Goal: Transaction & Acquisition: Book appointment/travel/reservation

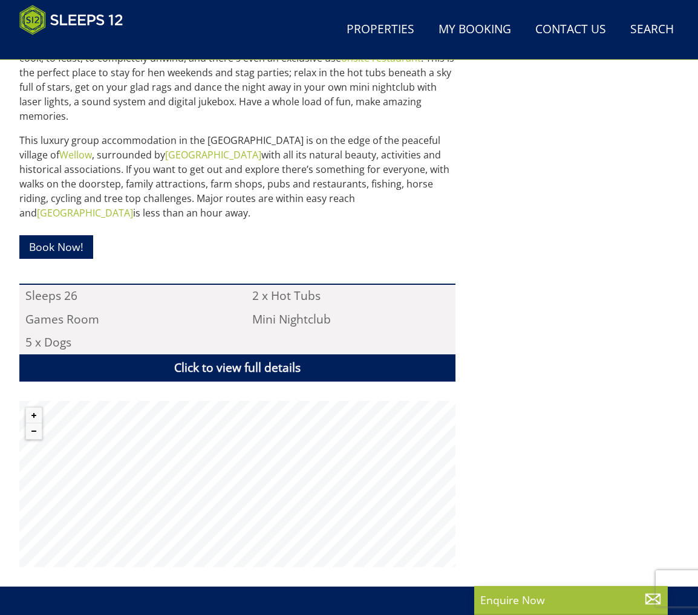
scroll to position [616, 0]
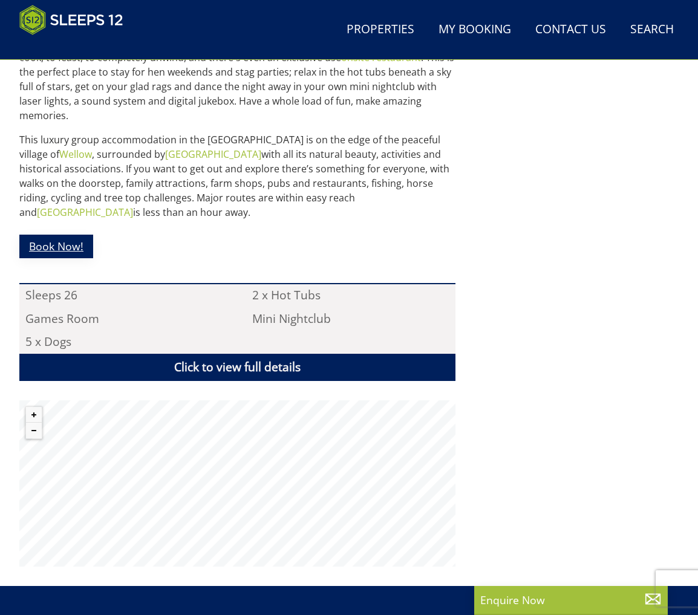
click at [71, 244] on link "Book Now!" at bounding box center [56, 247] width 74 height 24
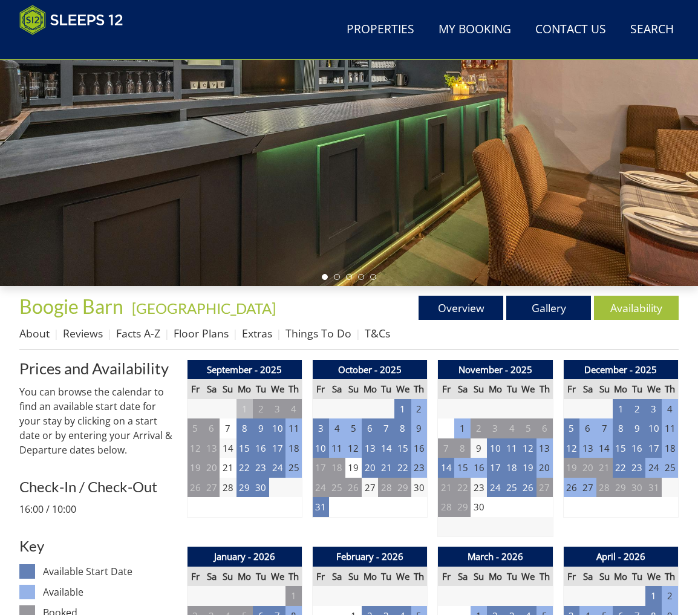
scroll to position [192, 0]
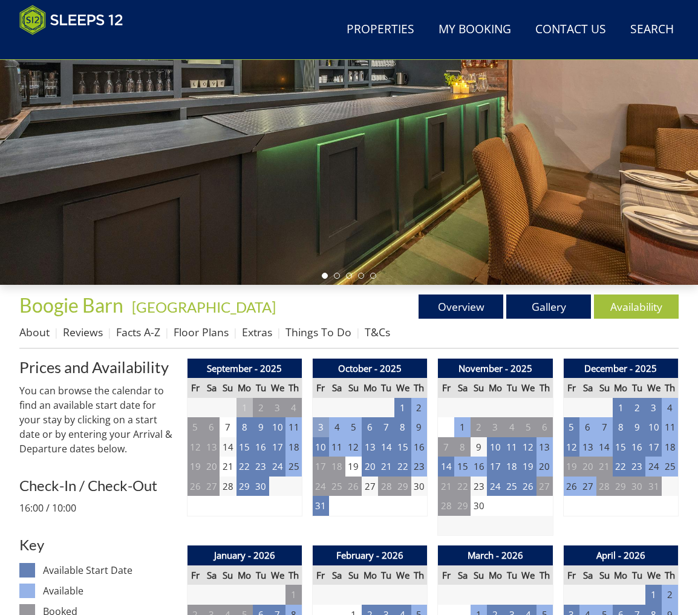
click at [321, 430] on td "3" at bounding box center [320, 428] width 16 height 20
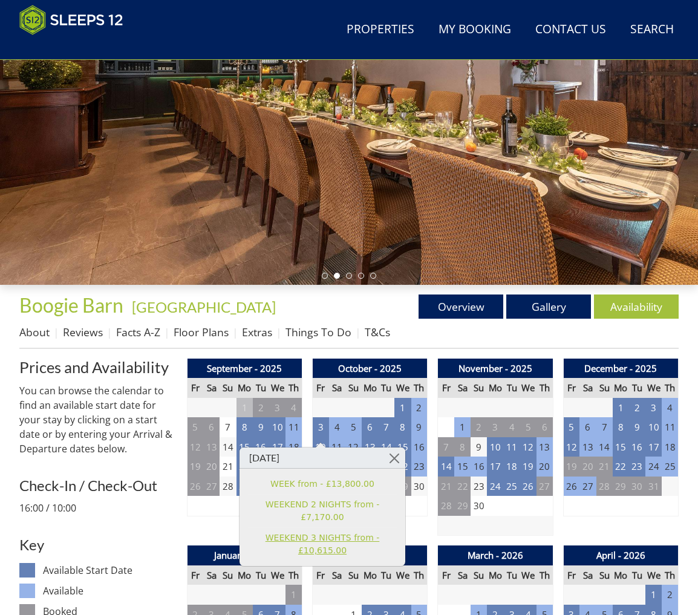
click at [306, 532] on link "WEEKEND 3 NIGHTS from - £10,615.00" at bounding box center [322, 544] width 149 height 25
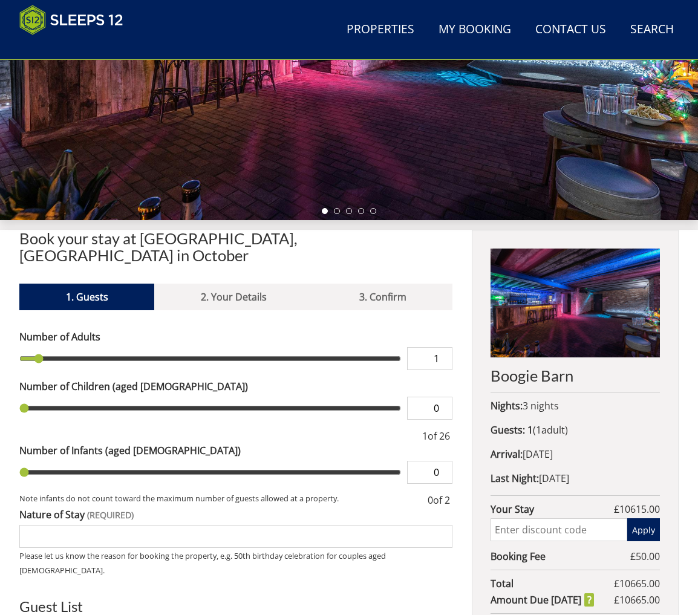
scroll to position [264, 0]
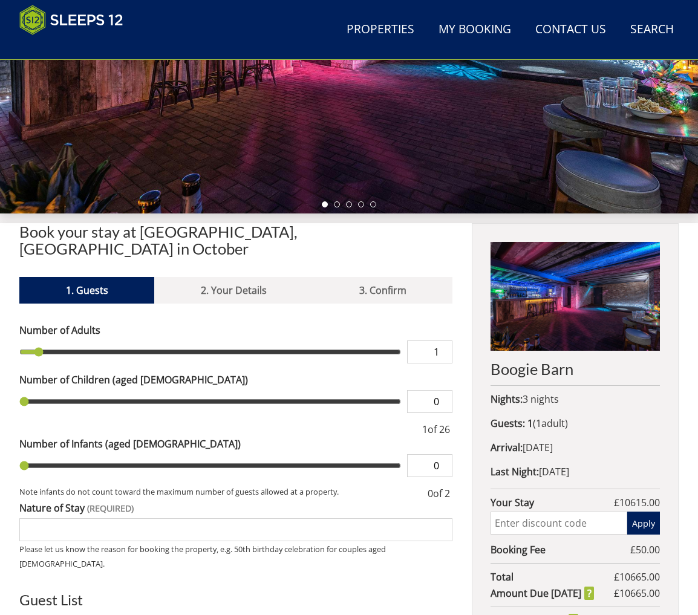
type input "2"
type input "3"
type input "4"
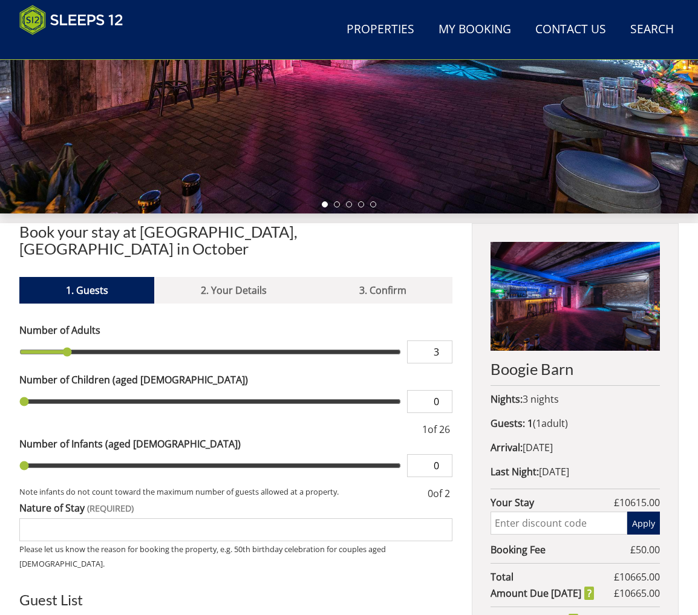
type input "4"
type input "5"
type input "6"
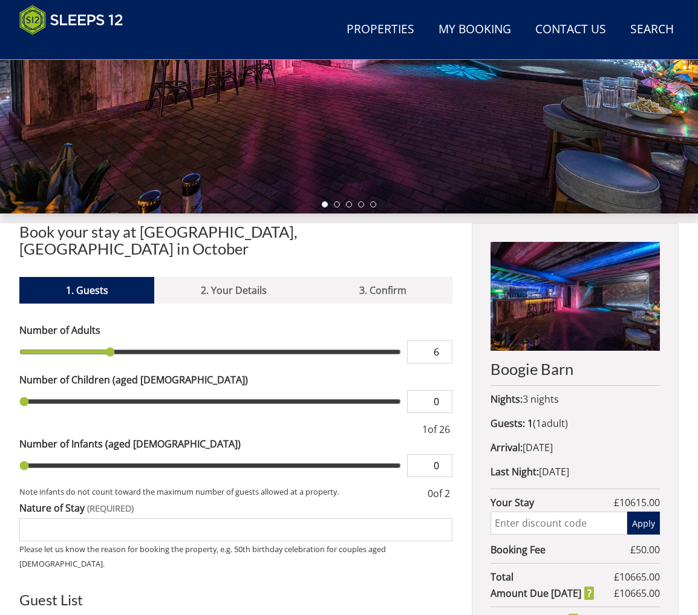
type input "7"
type input "8"
type input "9"
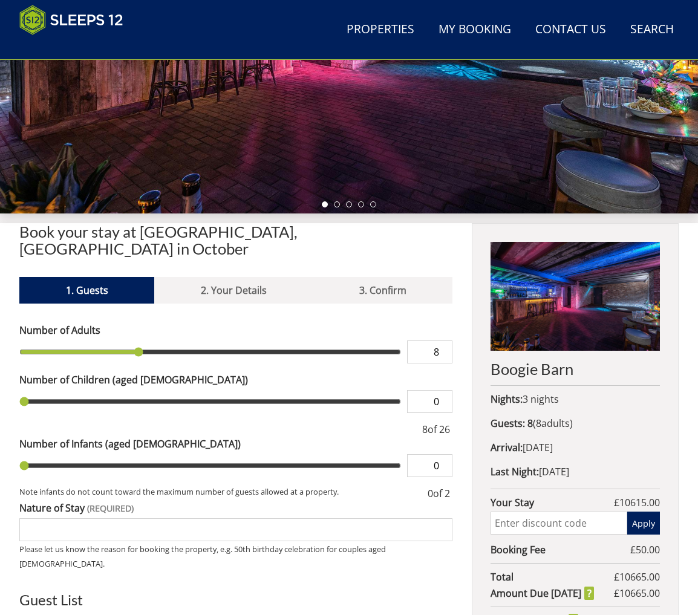
type input "9"
type input "10"
type input "11"
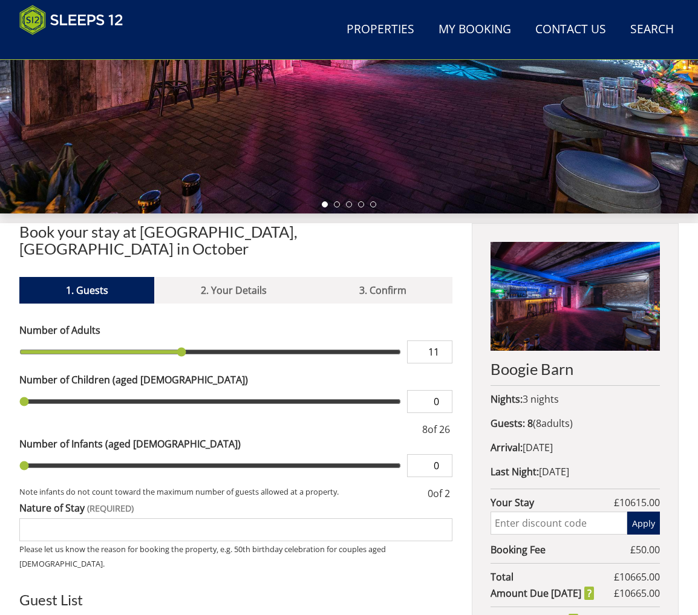
type input "12"
type input "13"
type input "14"
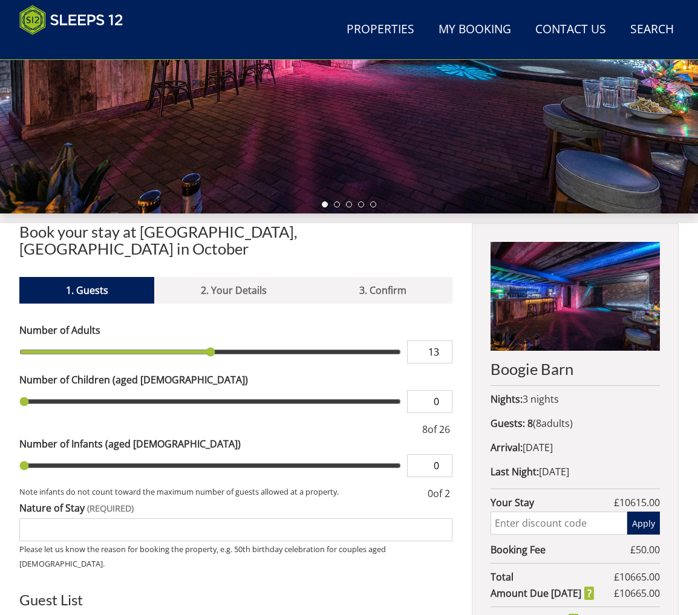
type input "14"
type input "15"
type input "16"
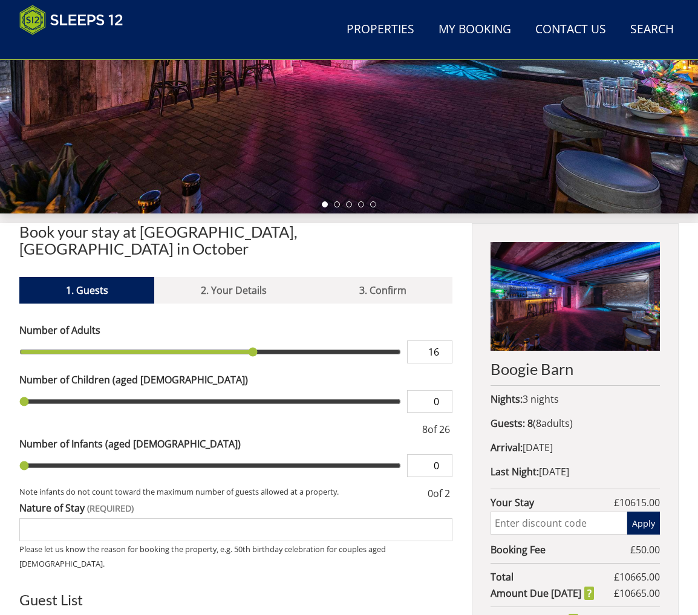
type input "17"
type input "19"
type input "20"
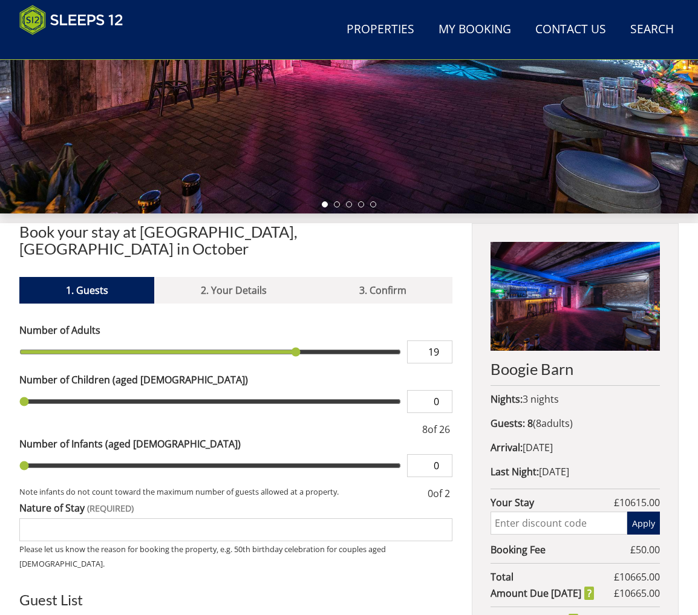
type input "20"
type input "21"
type input "22"
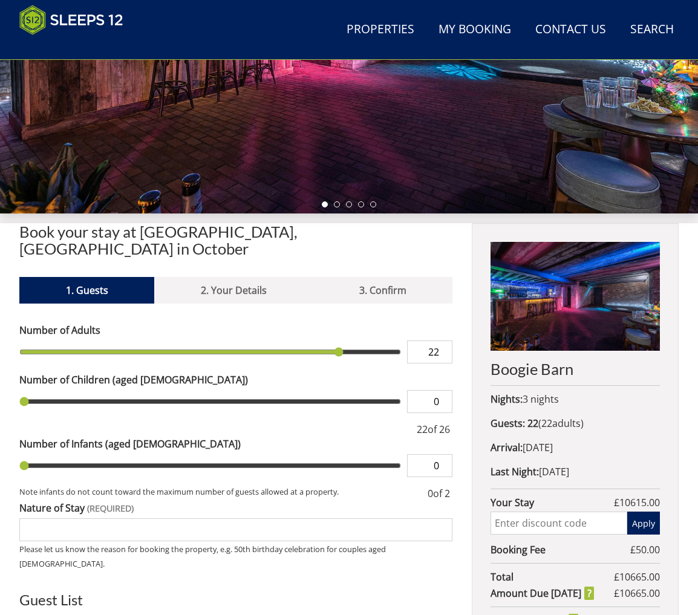
type input "21"
type input "20"
drag, startPoint x: 44, startPoint y: 342, endPoint x: 316, endPoint y: 358, distance: 272.8
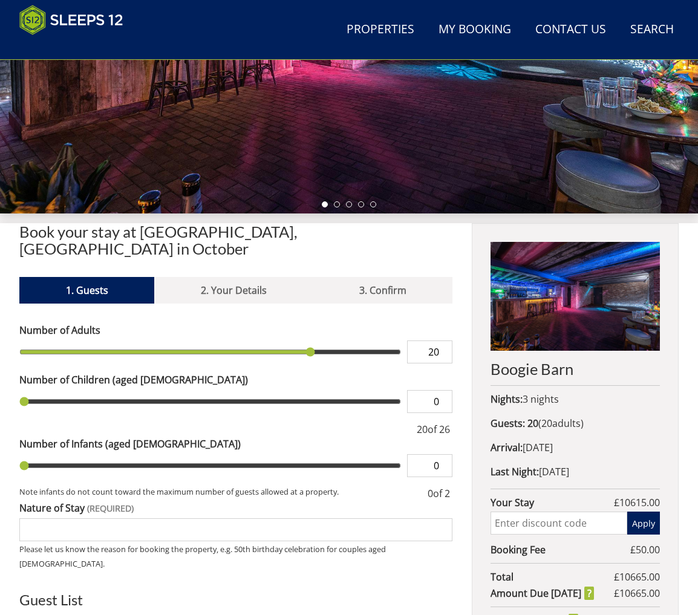
type input "20"
click at [316, 358] on input "range" at bounding box center [210, 352] width 382 height 23
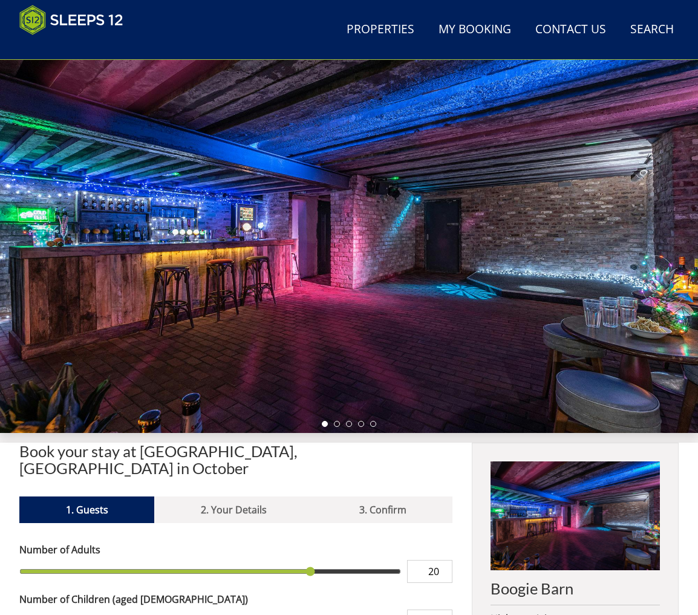
scroll to position [22, 0]
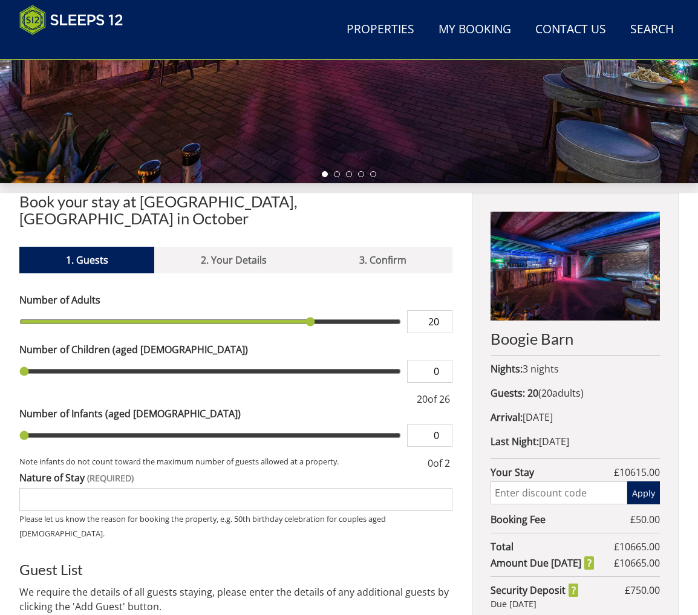
scroll to position [324, 0]
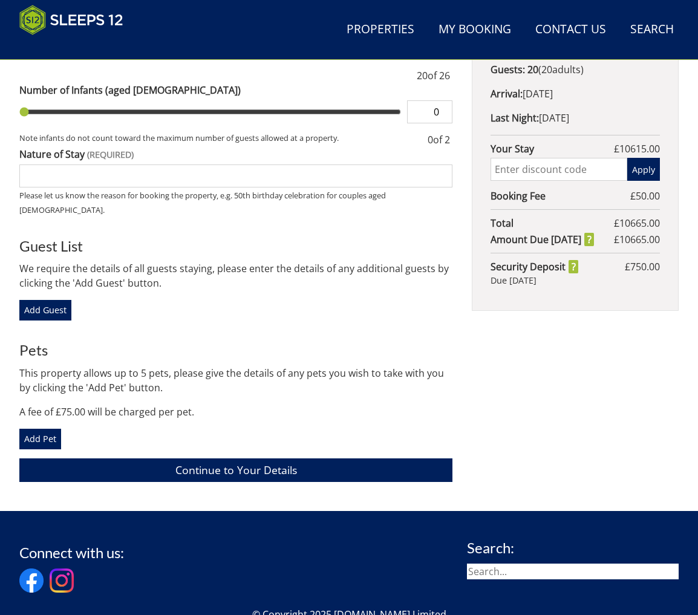
scroll to position [627, 0]
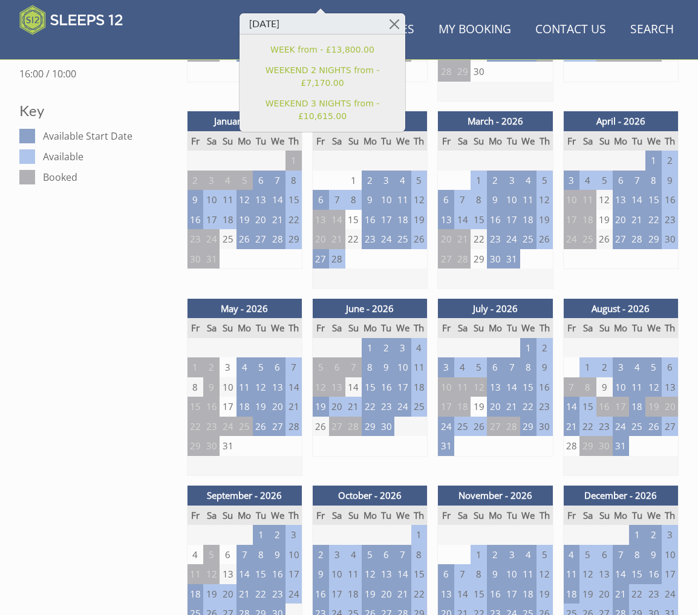
scroll to position [192, 0]
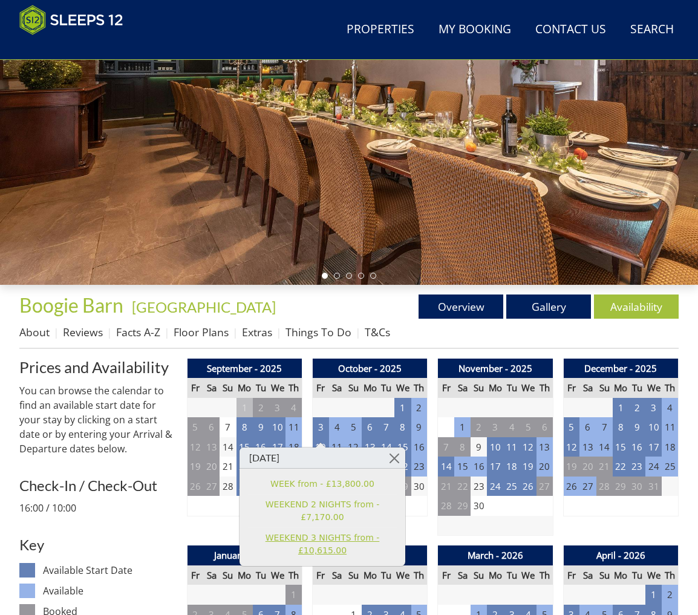
click at [314, 532] on link "WEEKEND 3 NIGHTS from - £10,615.00" at bounding box center [322, 544] width 149 height 25
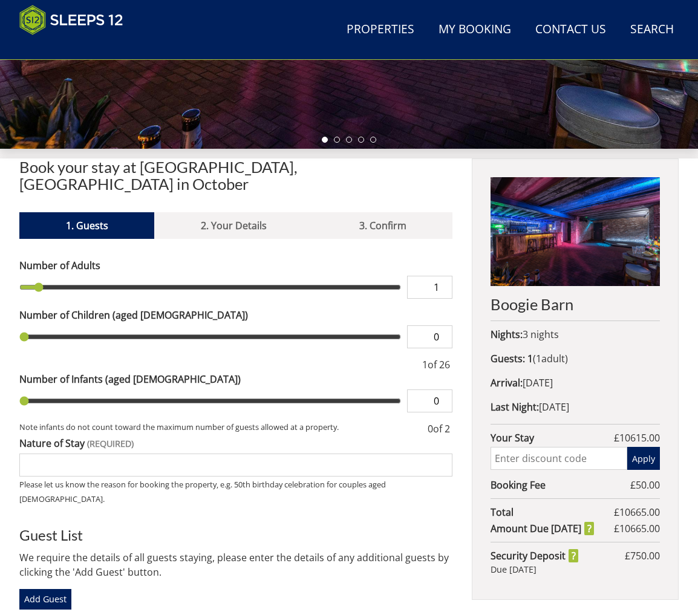
scroll to position [311, 0]
